Goal: Information Seeking & Learning: Learn about a topic

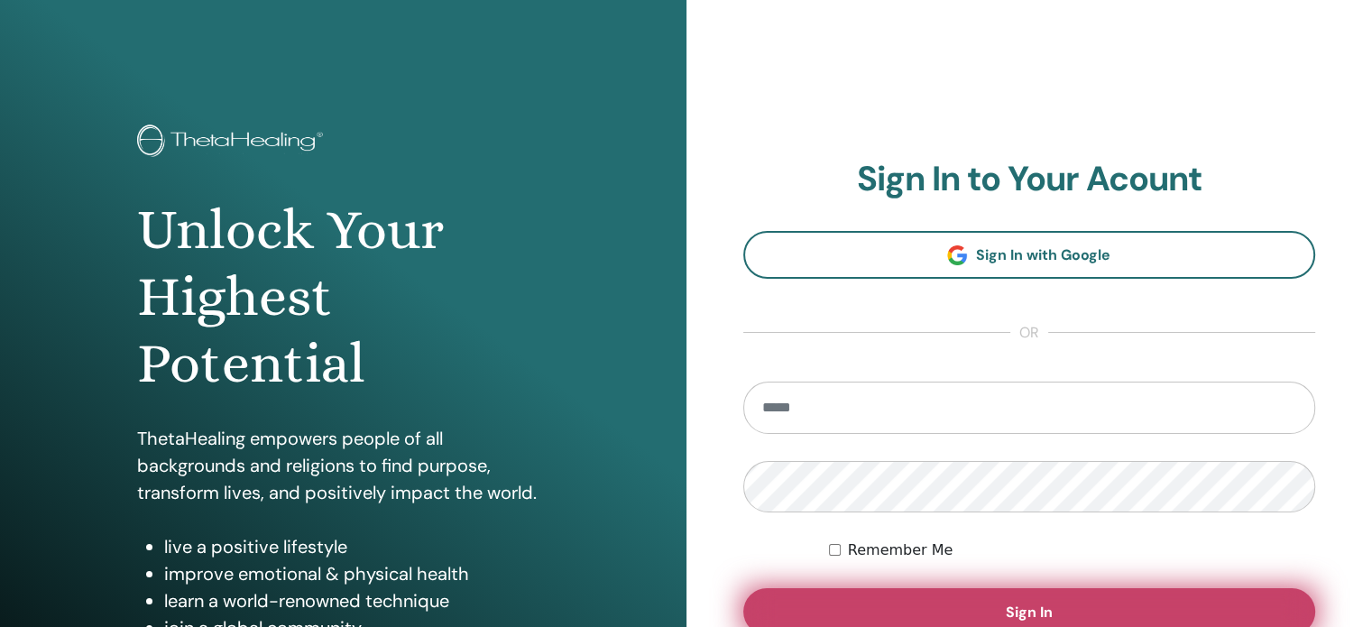
type input "**********"
click at [934, 606] on button "Sign In" at bounding box center [1029, 611] width 573 height 47
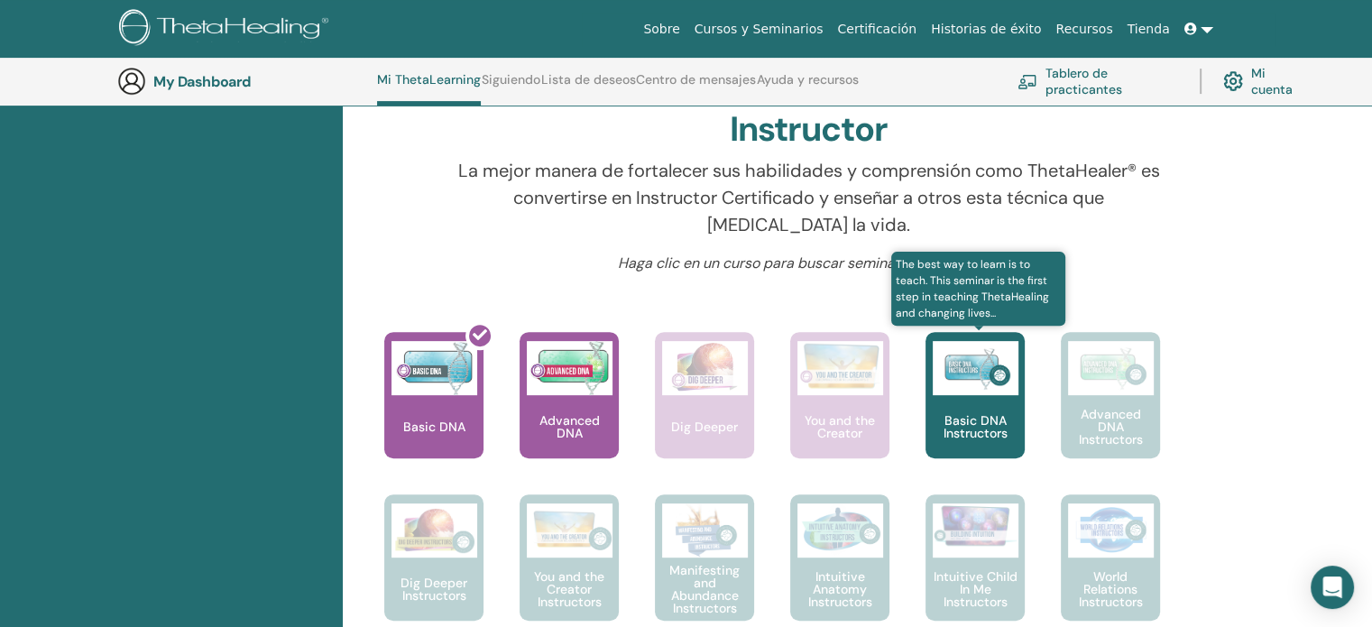
scroll to position [588, 0]
click at [960, 407] on div "Basic DNA Instructors" at bounding box center [974, 394] width 99 height 126
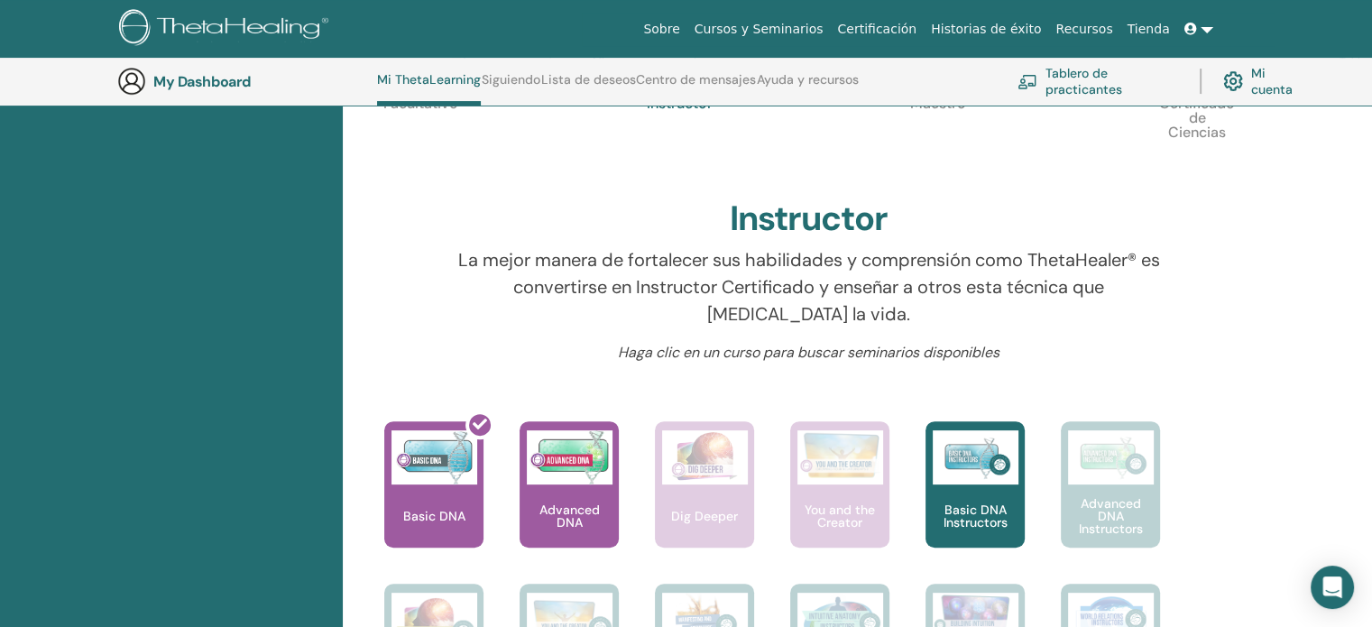
scroll to position [408, 0]
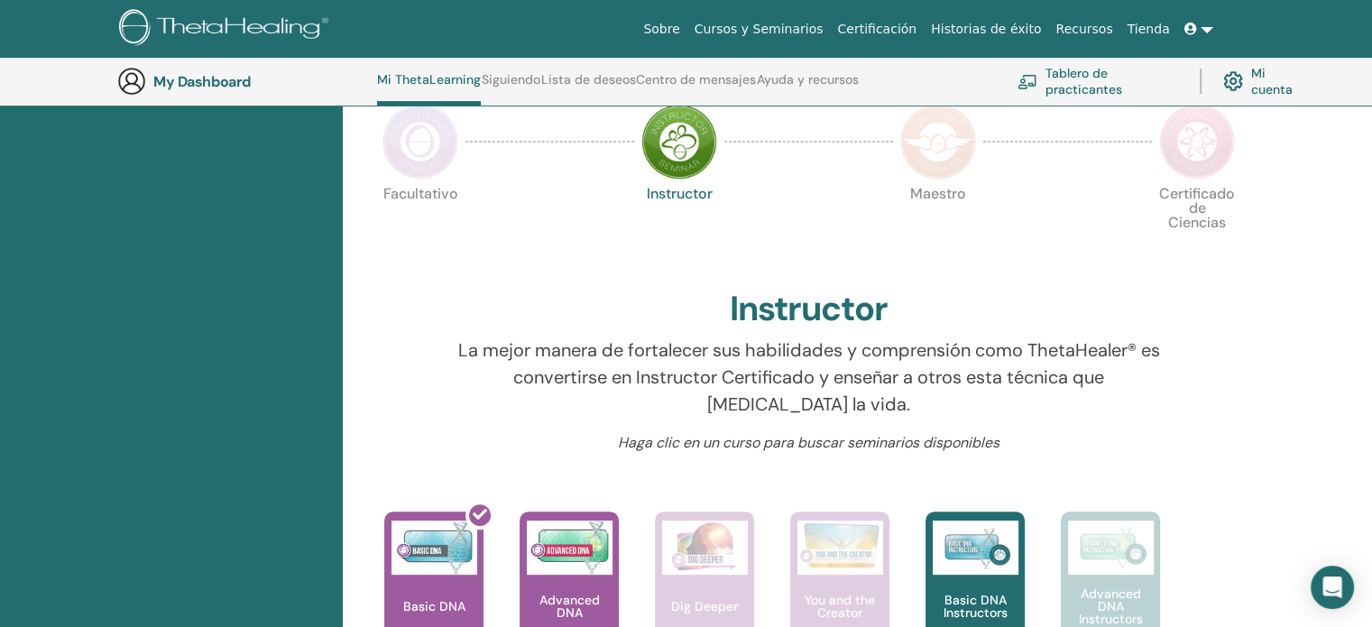
click at [425, 147] on img at bounding box center [420, 142] width 76 height 76
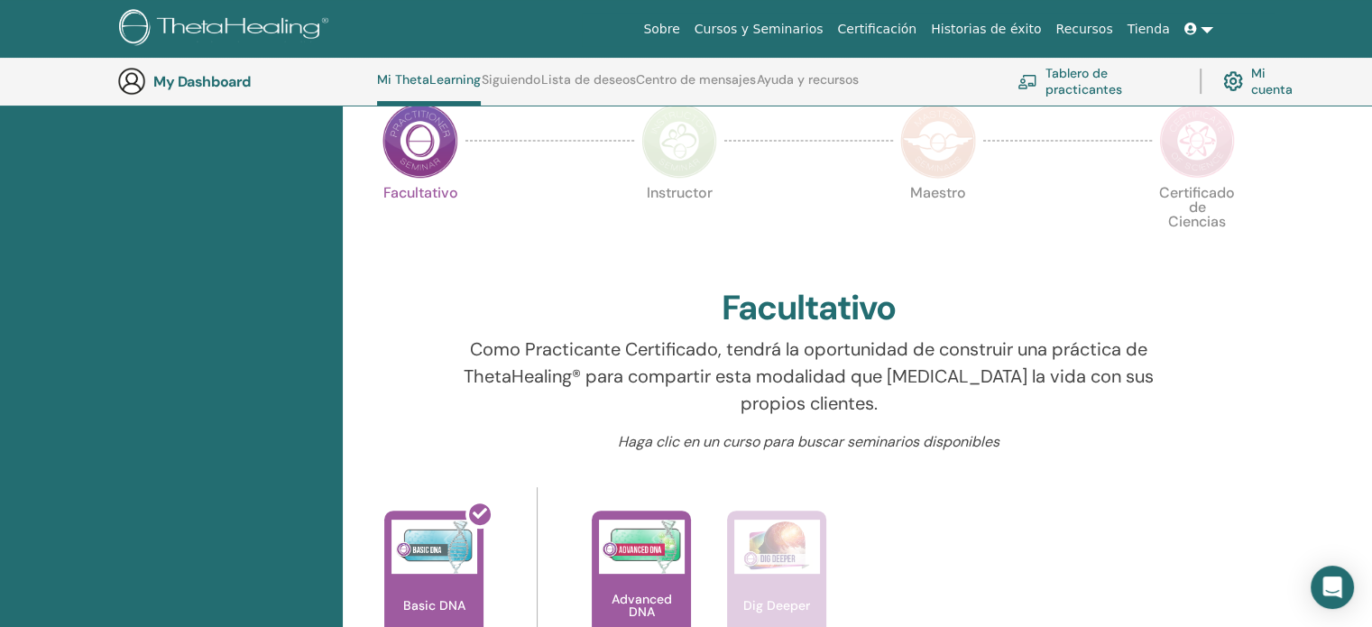
scroll to position [408, 0]
click at [1202, 156] on img at bounding box center [1197, 142] width 76 height 76
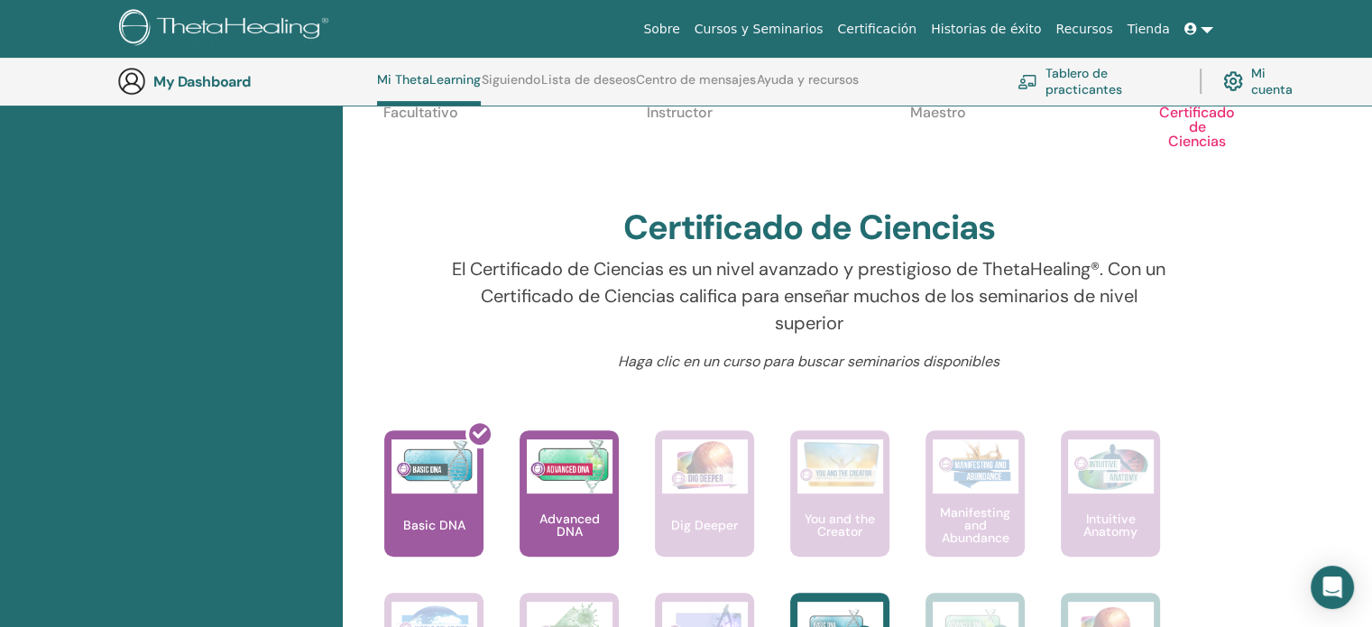
scroll to position [317, 0]
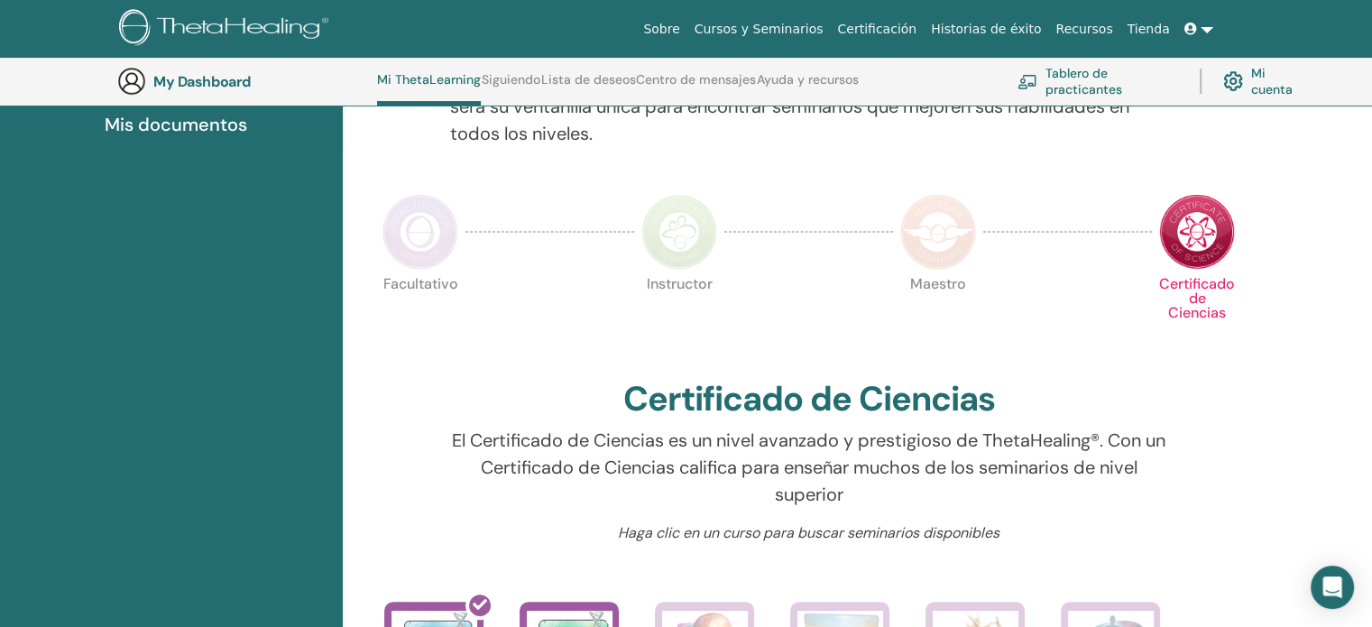
click at [412, 224] on img at bounding box center [420, 232] width 76 height 76
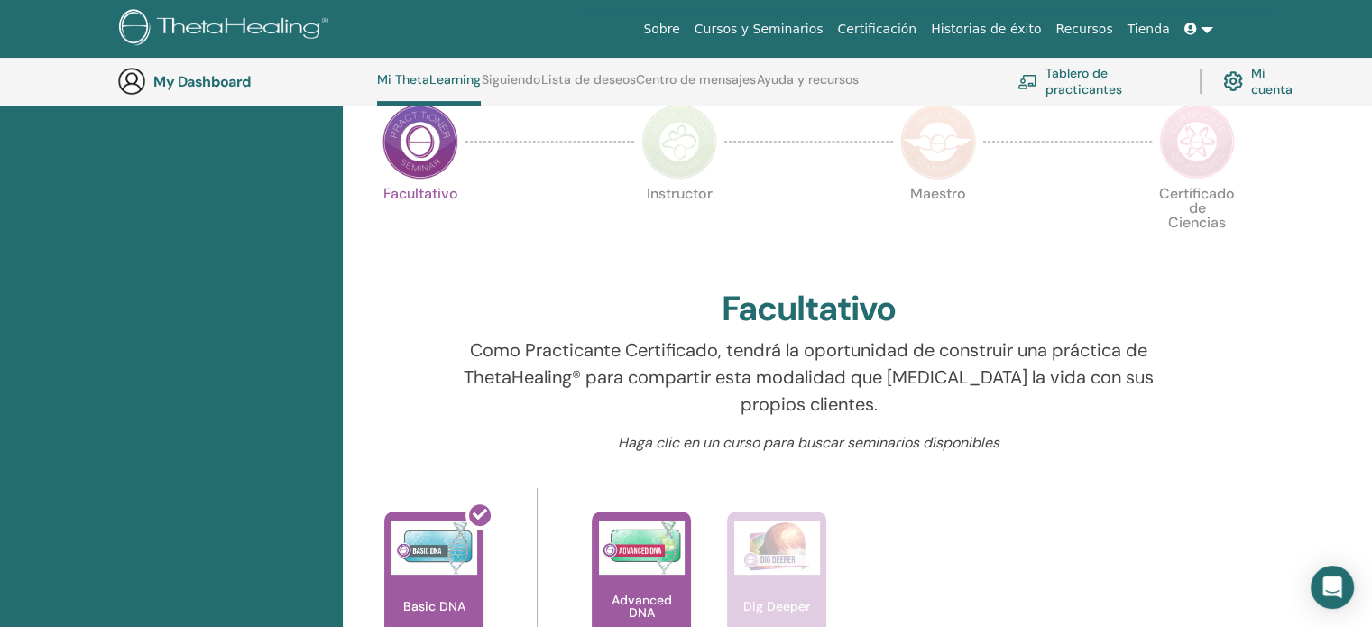
scroll to position [588, 0]
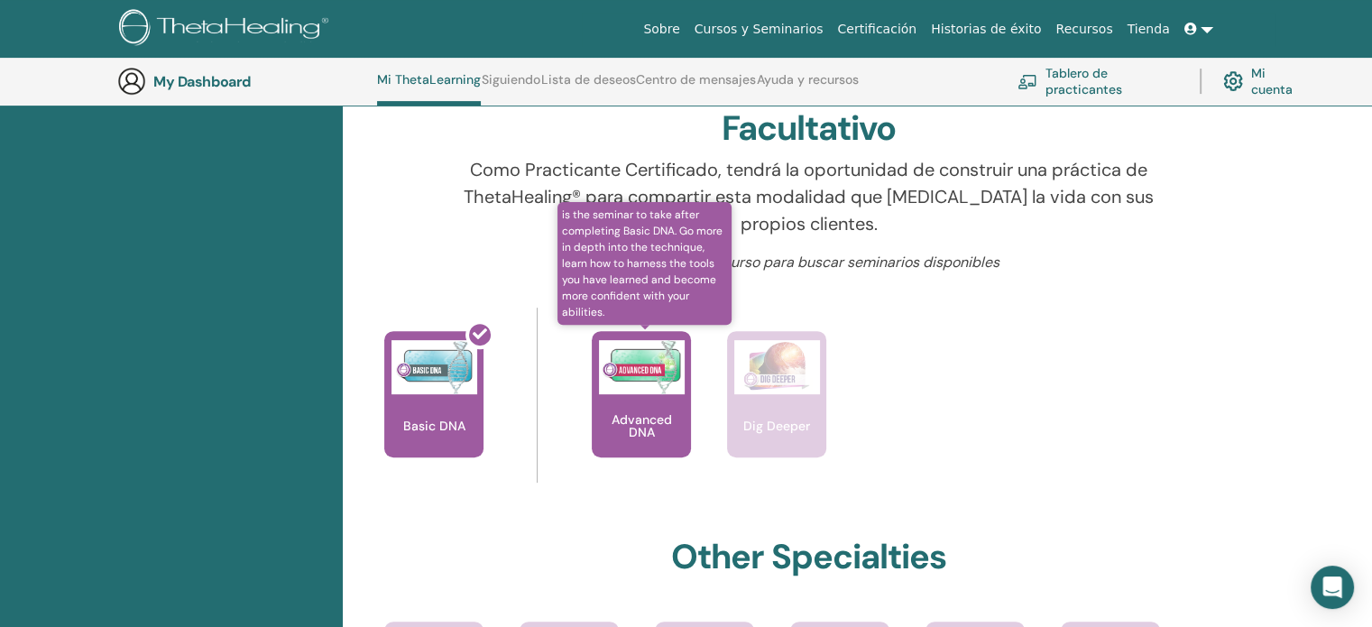
click at [657, 383] on img at bounding box center [642, 367] width 86 height 54
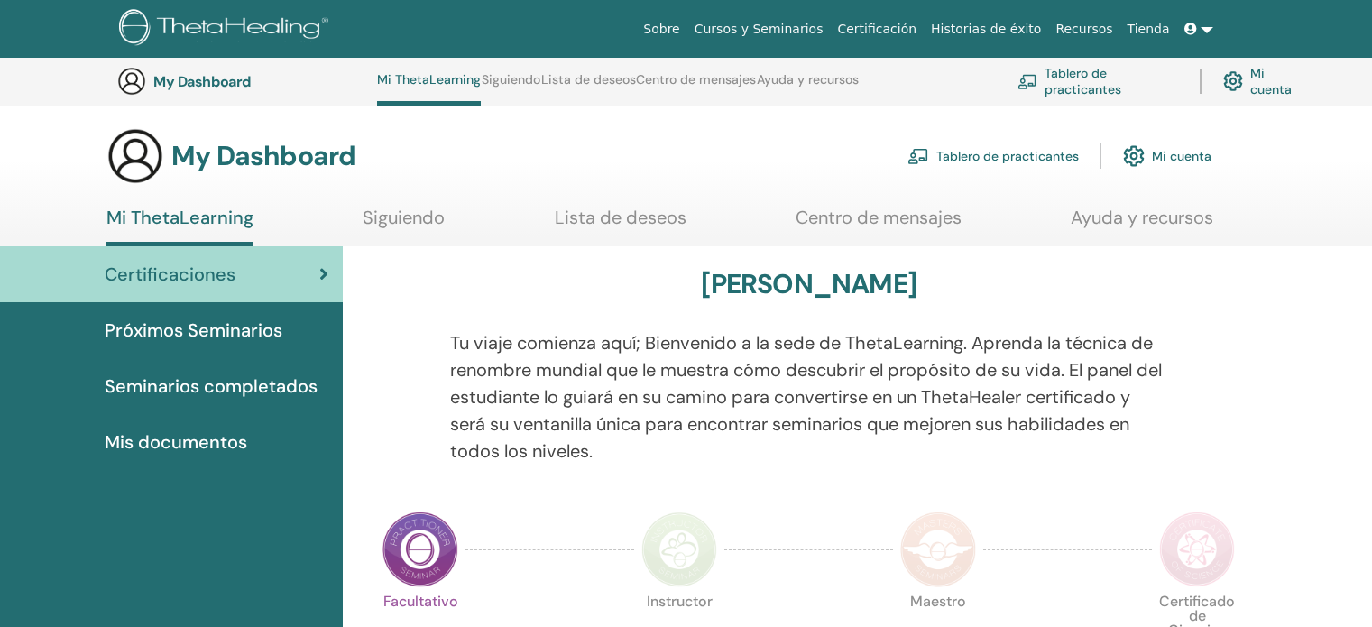
scroll to position [588, 0]
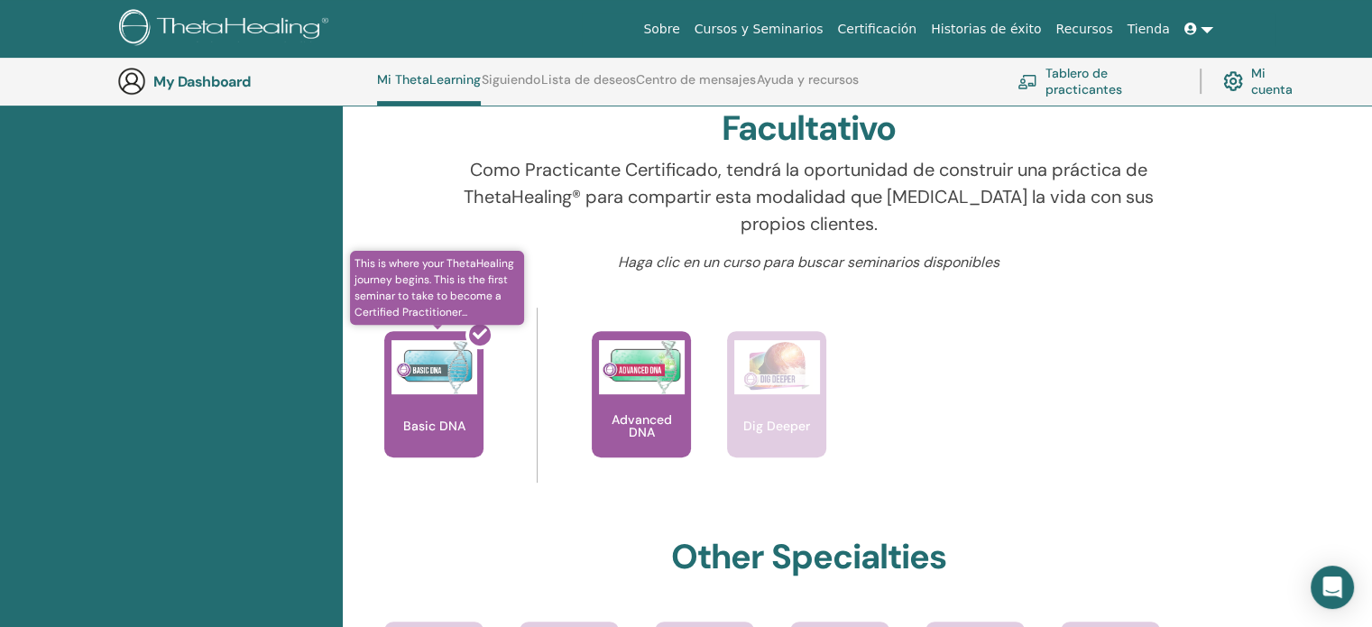
click at [445, 393] on div at bounding box center [444, 401] width 99 height 162
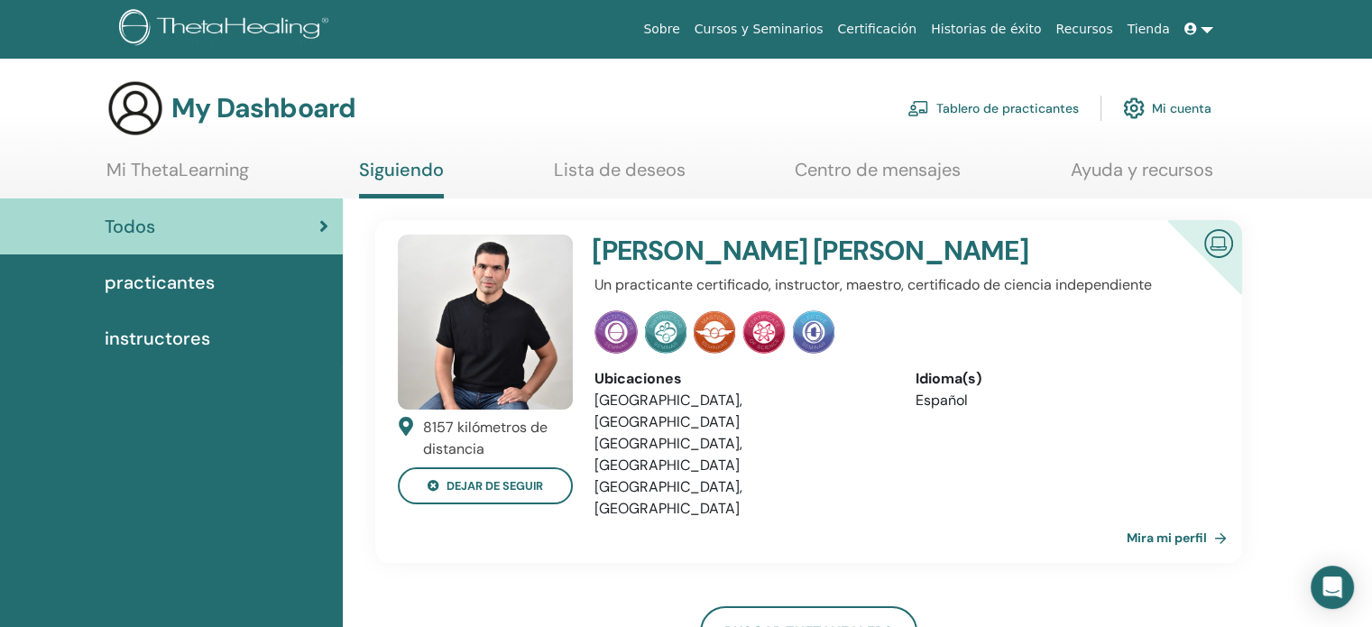
click at [220, 283] on div "practicantes" at bounding box center [171, 282] width 314 height 27
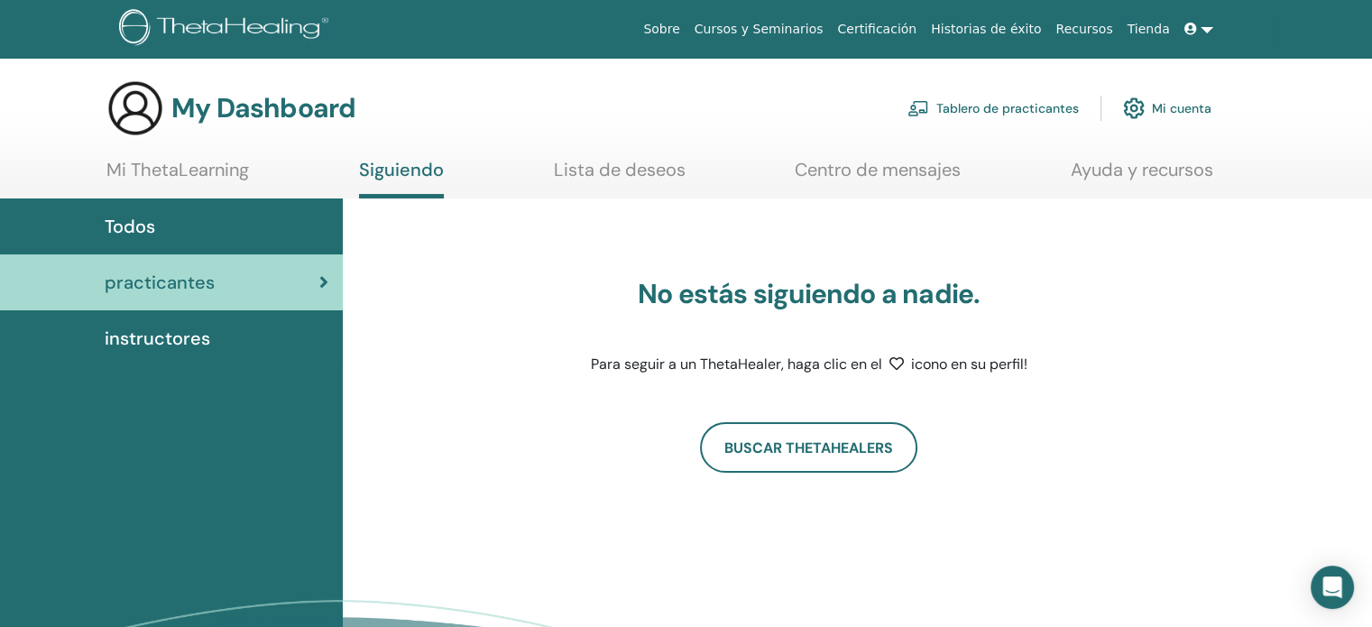
click at [213, 334] on div "instructores" at bounding box center [171, 338] width 314 height 27
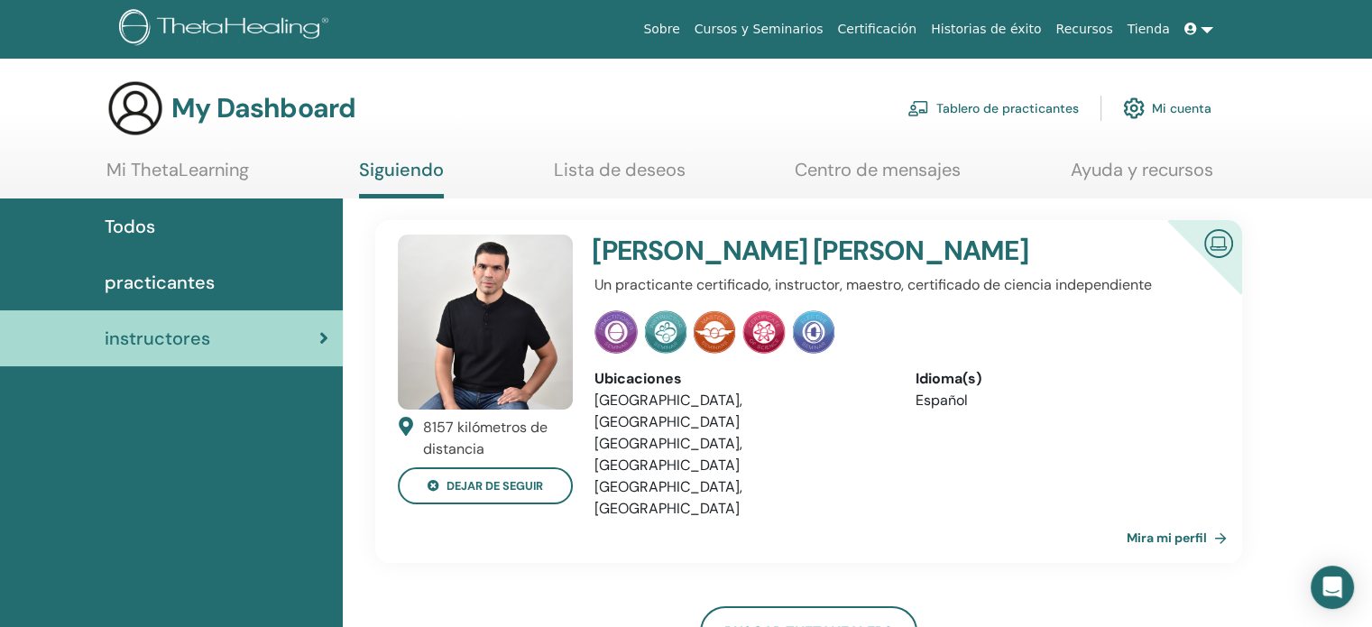
click at [815, 327] on img at bounding box center [813, 331] width 41 height 43
click at [625, 191] on link "Lista de deseos" at bounding box center [620, 176] width 132 height 35
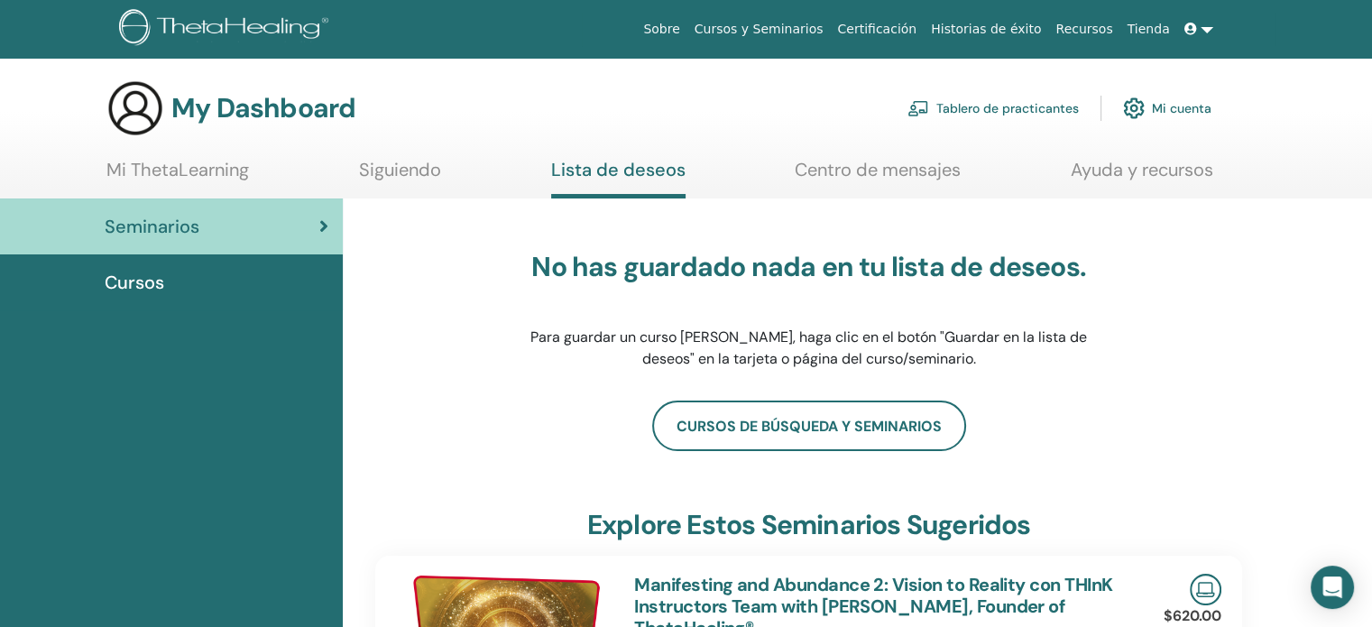
click at [1093, 28] on link "Recursos" at bounding box center [1083, 29] width 71 height 33
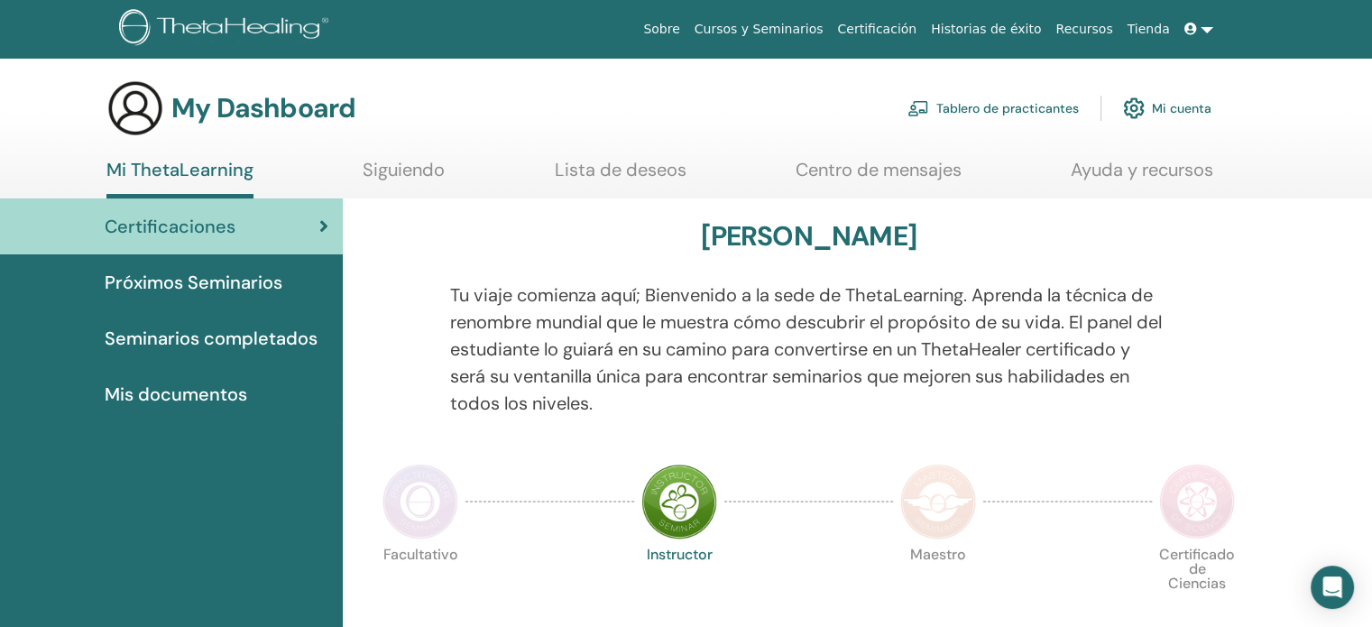
click at [216, 328] on span "Seminarios completados" at bounding box center [211, 338] width 213 height 27
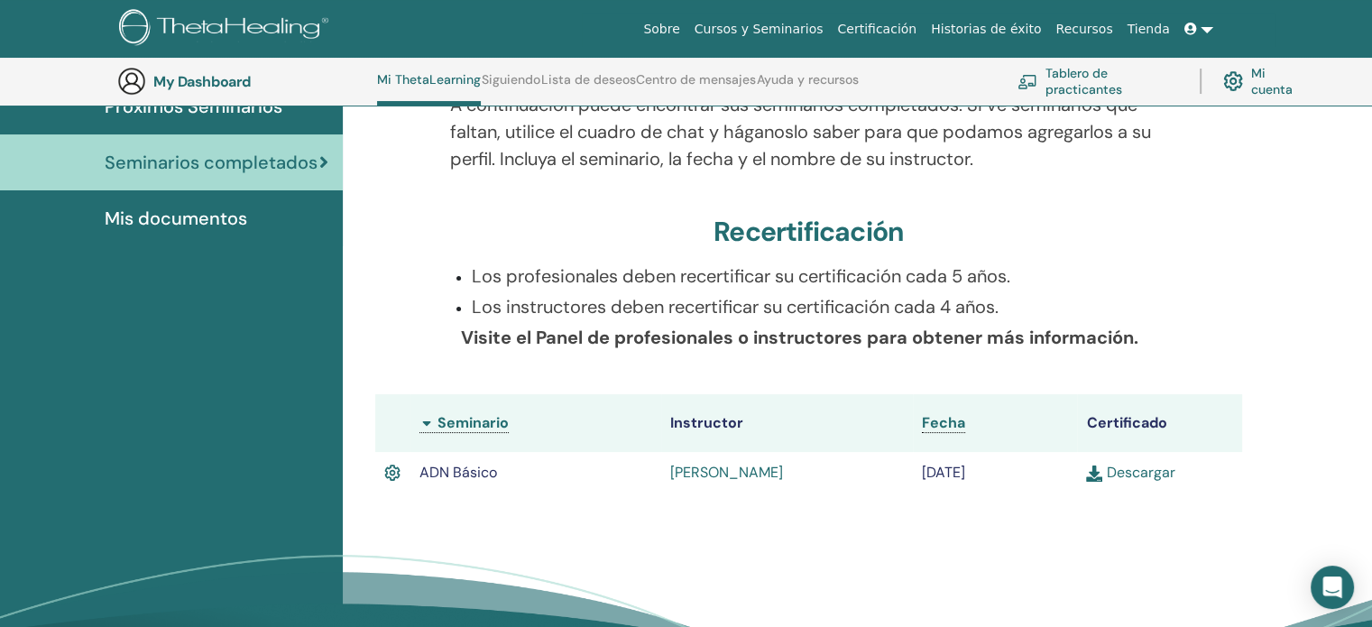
scroll to position [227, 0]
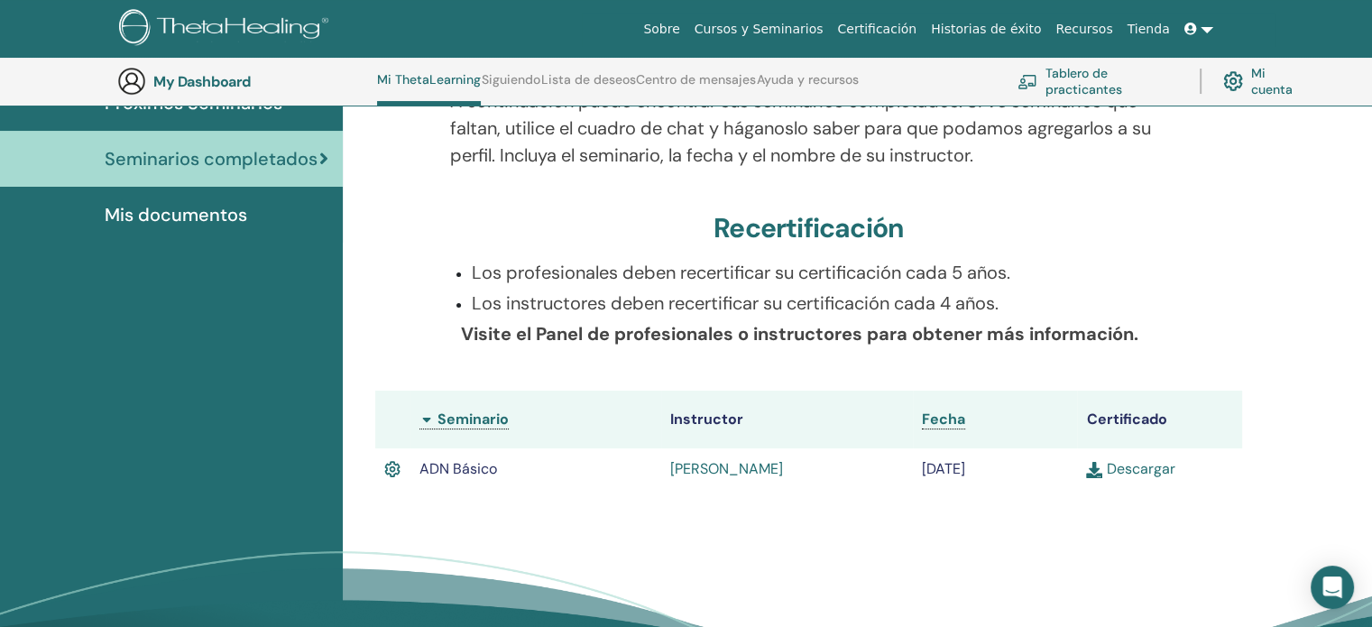
click at [1137, 470] on link "Descargar" at bounding box center [1130, 468] width 88 height 19
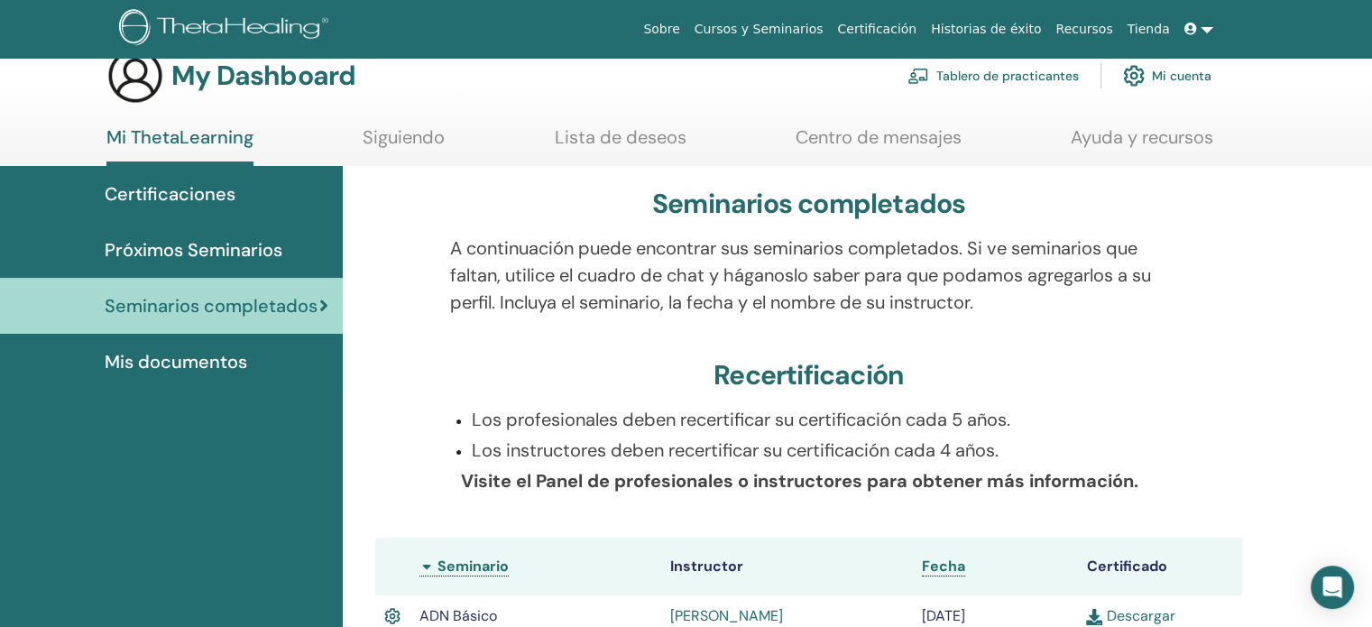
scroll to position [0, 0]
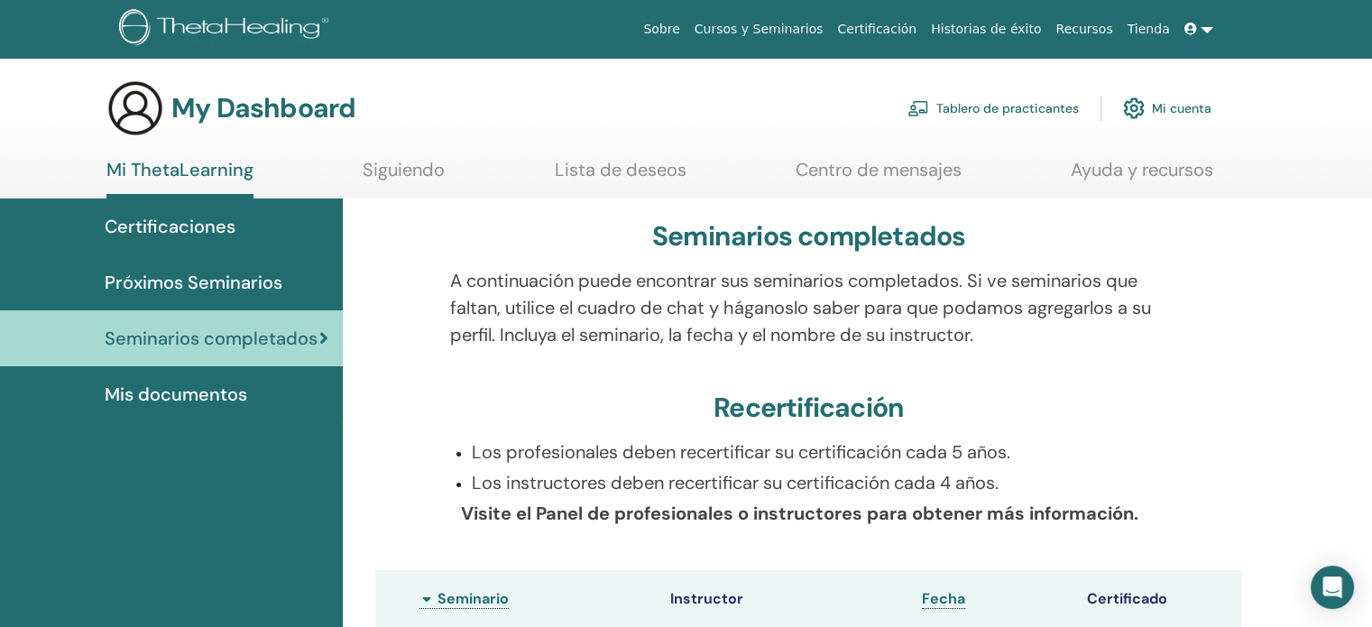
click at [411, 169] on link "Siguiendo" at bounding box center [404, 176] width 82 height 35
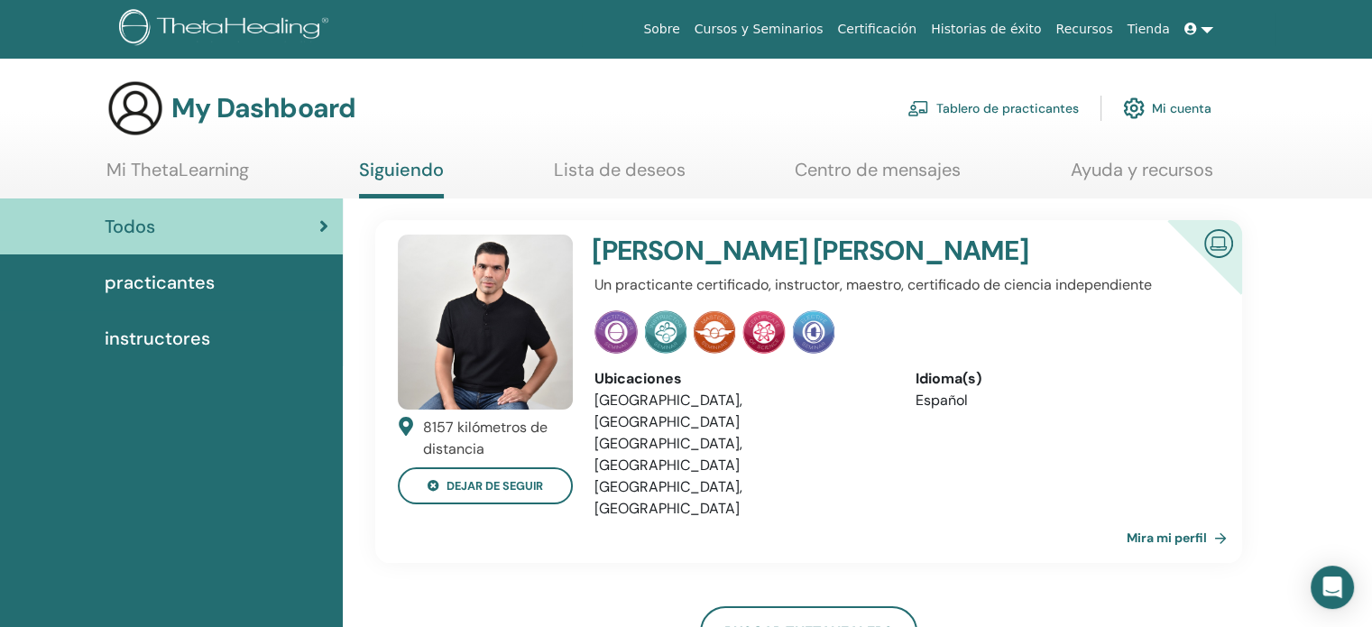
click at [602, 167] on link "Lista de deseos" at bounding box center [620, 176] width 132 height 35
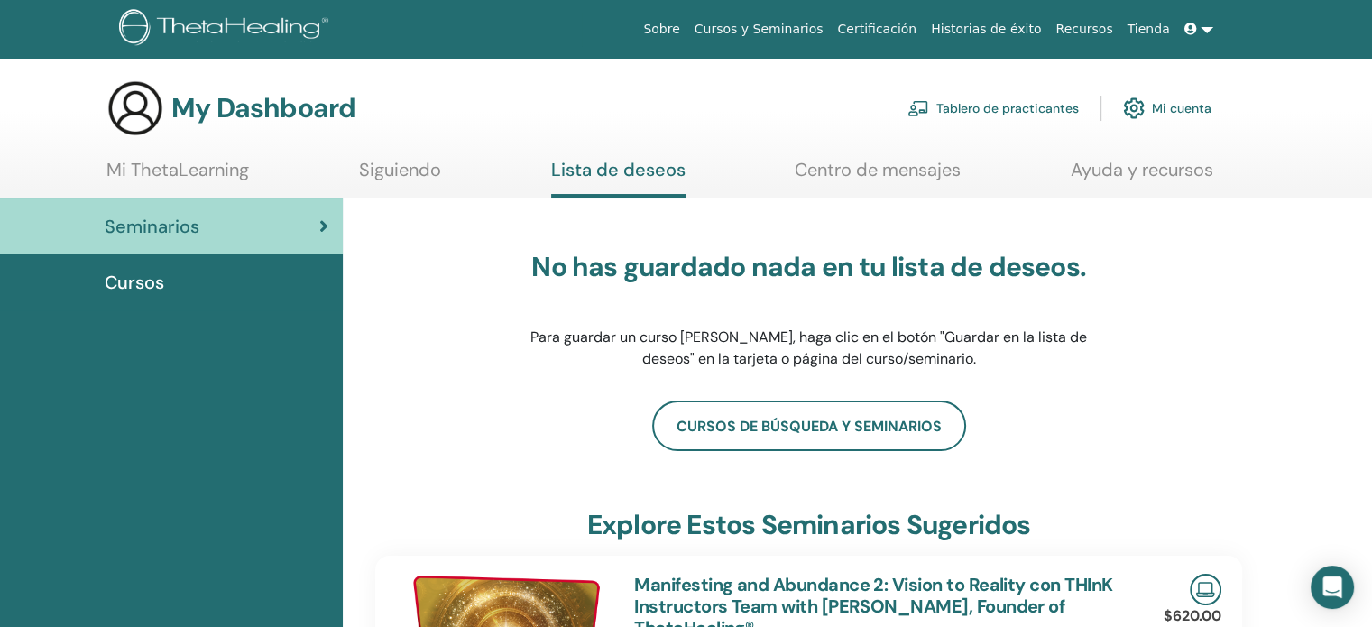
click at [824, 179] on link "Centro de mensajes" at bounding box center [877, 176] width 166 height 35
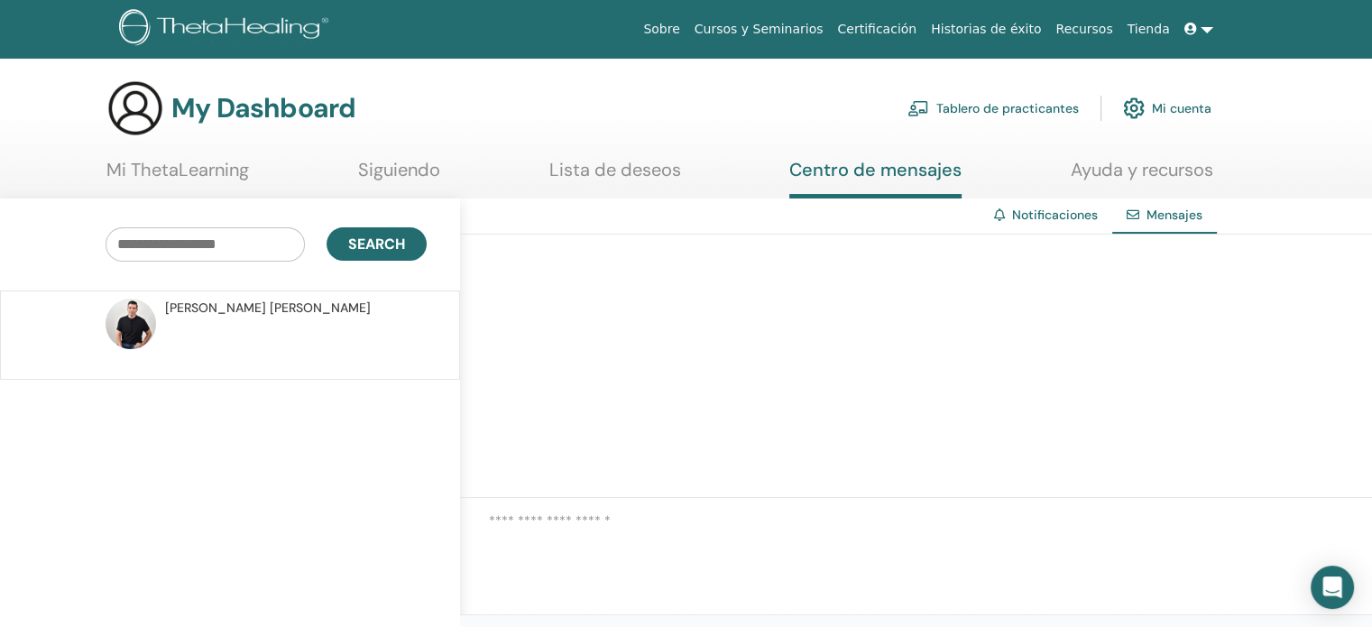
click at [1172, 174] on link "Ayuda y recursos" at bounding box center [1141, 176] width 142 height 35
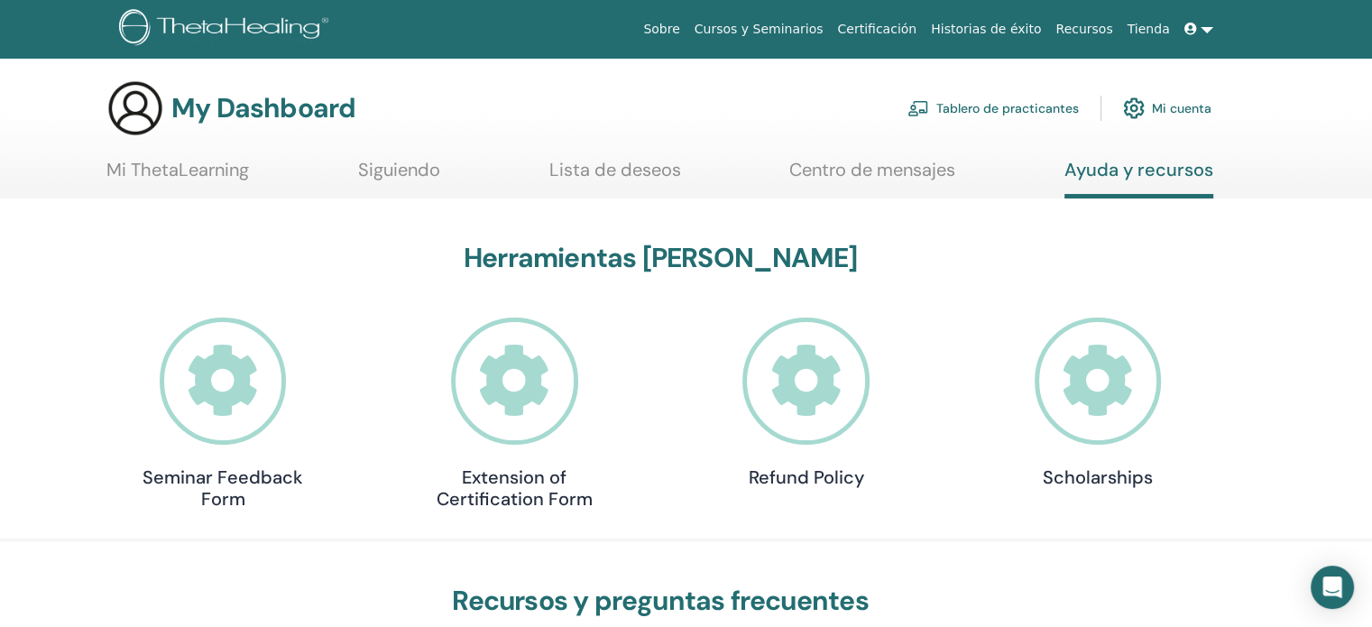
click at [803, 20] on link "Cursos y Seminarios" at bounding box center [758, 29] width 143 height 33
click at [1155, 32] on link "Tienda" at bounding box center [1148, 29] width 57 height 33
